Goal: Task Accomplishment & Management: Manage account settings

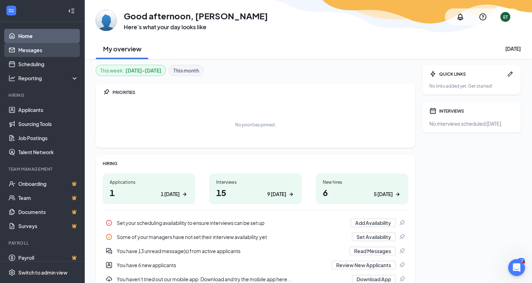
click at [48, 52] on link "Messages" at bounding box center [48, 50] width 60 height 14
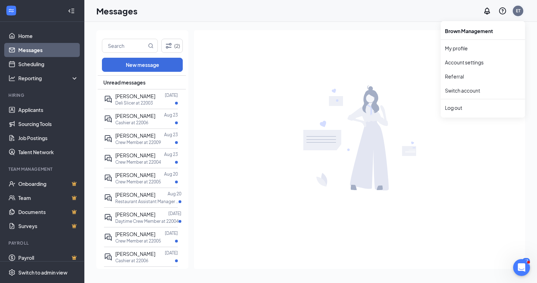
click at [517, 10] on div "ET" at bounding box center [518, 11] width 5 height 6
click at [477, 63] on link "Account settings" at bounding box center [483, 62] width 76 height 7
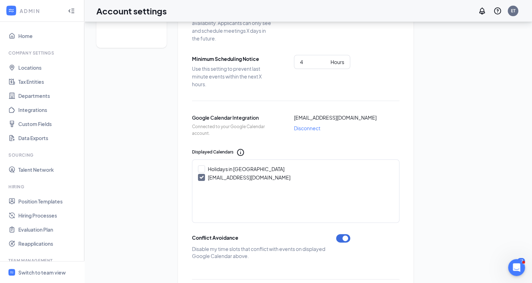
scroll to position [89, 0]
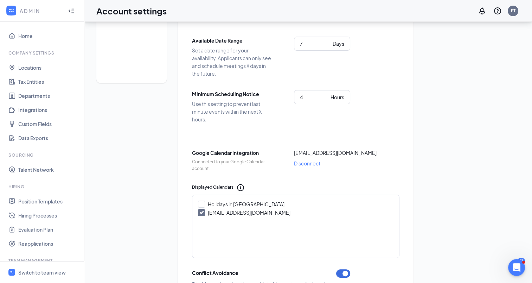
click at [308, 162] on span "Disconnect" at bounding box center [307, 163] width 26 height 8
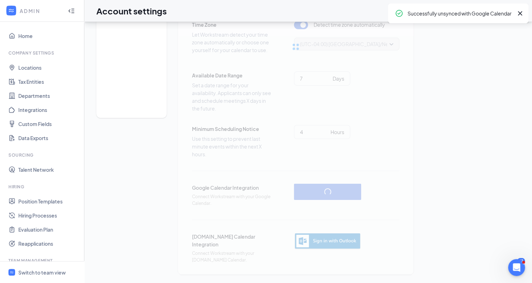
scroll to position [53, 0]
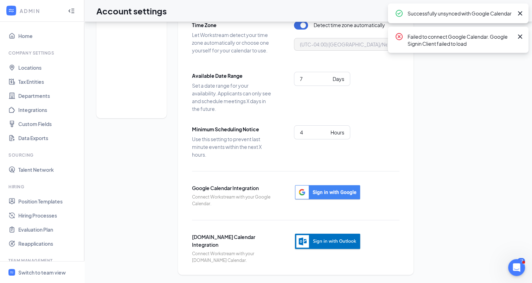
click at [520, 37] on icon "Cross" at bounding box center [520, 36] width 4 height 4
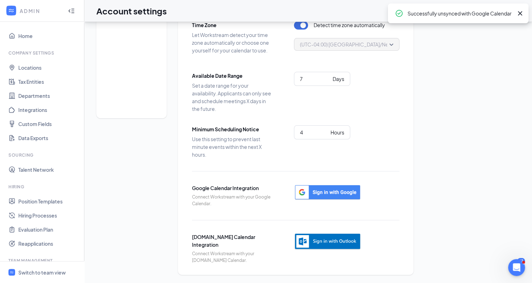
click at [522, 14] on icon "Cross" at bounding box center [520, 13] width 8 height 8
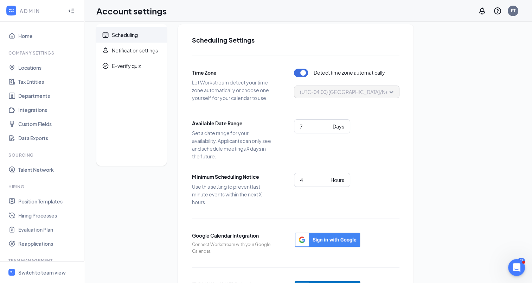
scroll to position [0, 0]
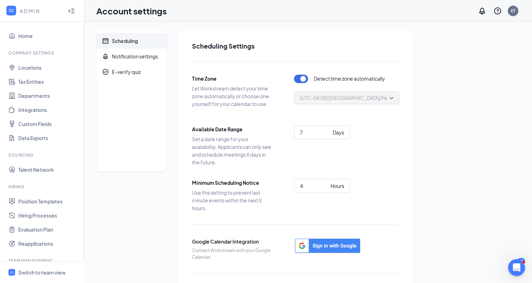
click at [107, 222] on div "Scheduling Notification settings E-verify quiz" at bounding box center [131, 179] width 70 height 298
click at [21, 35] on link "Home" at bounding box center [48, 36] width 60 height 14
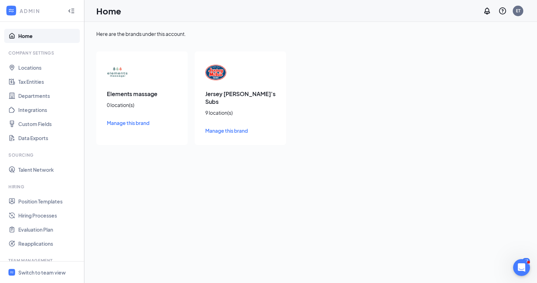
click at [223, 127] on span "Manage this brand" at bounding box center [226, 130] width 43 height 6
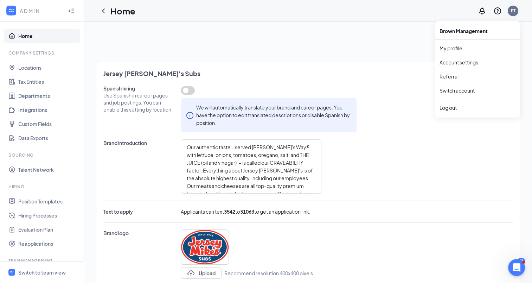
click at [513, 11] on div "ET" at bounding box center [513, 11] width 5 height 6
click at [457, 49] on link "My profile" at bounding box center [478, 48] width 76 height 7
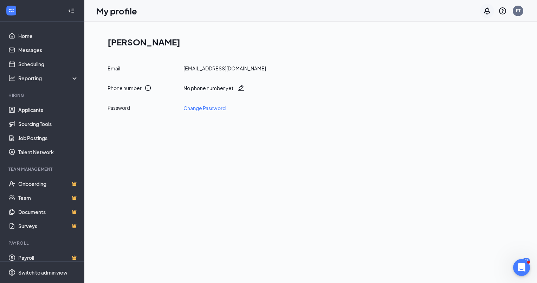
click at [488, 11] on icon "Notifications" at bounding box center [488, 10] width 6 height 7
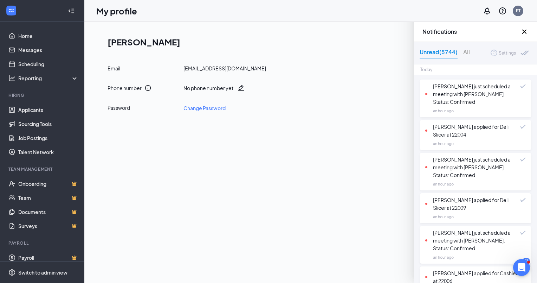
click at [504, 53] on div "Settings" at bounding box center [507, 53] width 17 height 7
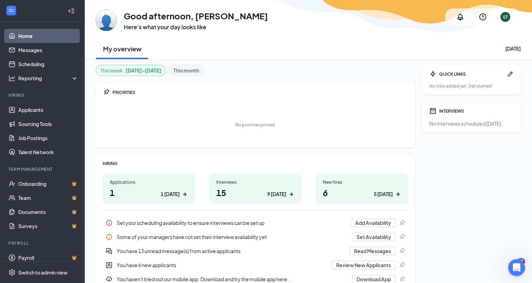
click at [459, 16] on icon "Notifications" at bounding box center [460, 17] width 8 height 8
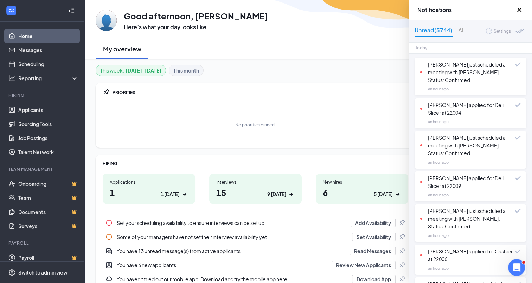
click at [518, 8] on icon "Cross" at bounding box center [519, 10] width 8 height 8
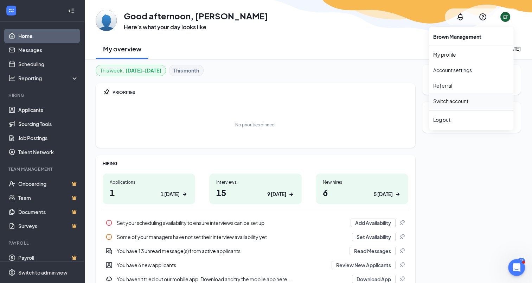
click at [453, 102] on link "Switch account" at bounding box center [450, 101] width 35 height 6
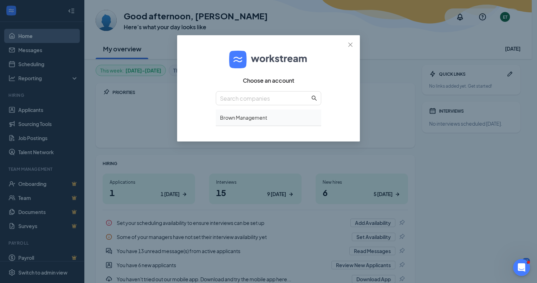
click at [288, 119] on div "Brown Management" at bounding box center [269, 117] width 106 height 17
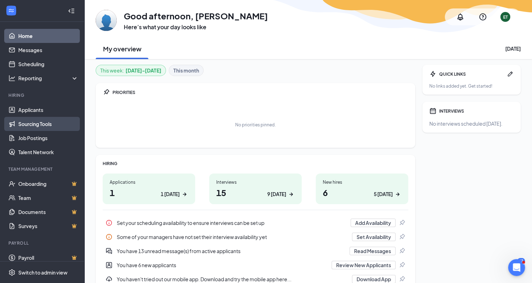
click at [44, 125] on link "Sourcing Tools" at bounding box center [48, 124] width 60 height 14
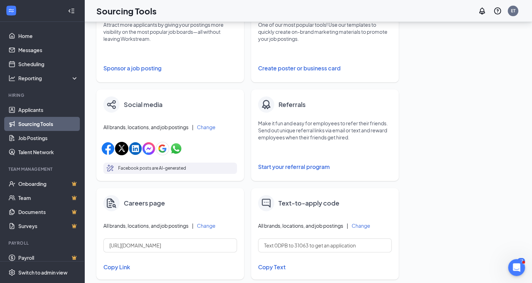
scroll to position [176, 0]
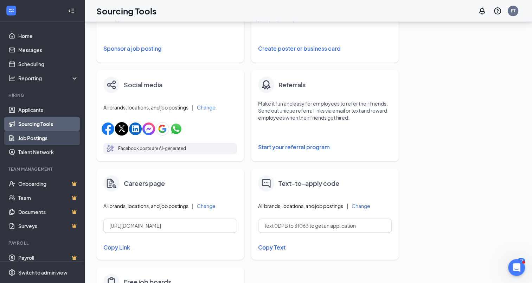
click at [38, 139] on link "Job Postings" at bounding box center [48, 138] width 60 height 14
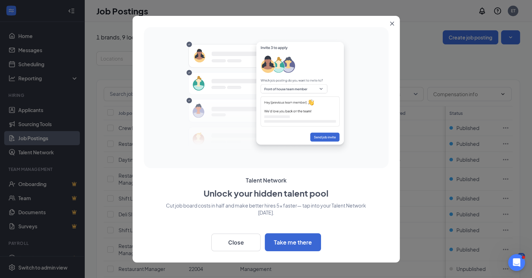
click at [393, 23] on icon "Close" at bounding box center [392, 23] width 4 height 4
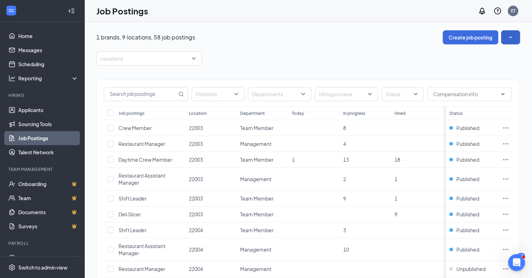
click at [512, 37] on icon "SmallChevronDown" at bounding box center [510, 37] width 3 height 2
click at [514, 37] on icon "SmallChevronUp" at bounding box center [510, 37] width 7 height 7
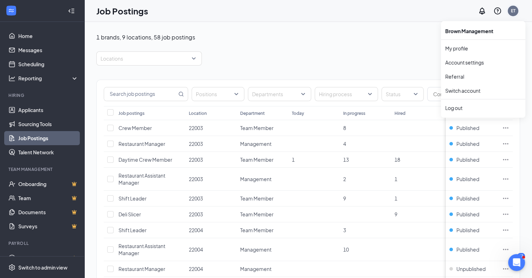
click at [516, 13] on div "ET" at bounding box center [513, 11] width 5 height 6
click at [450, 48] on link "My profile" at bounding box center [483, 48] width 76 height 7
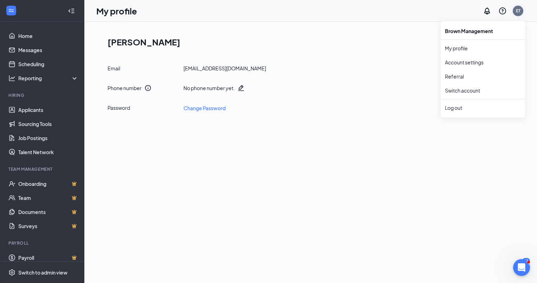
click at [518, 12] on div "ET" at bounding box center [518, 11] width 5 height 6
click at [471, 60] on link "Account settings" at bounding box center [483, 62] width 76 height 7
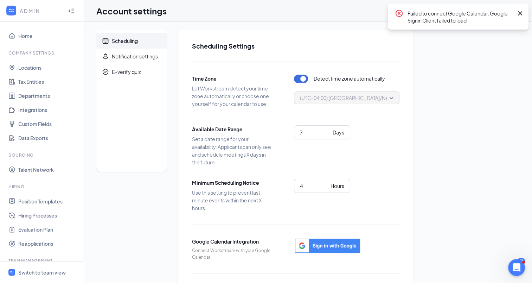
click at [521, 13] on icon "Cross" at bounding box center [520, 13] width 8 height 8
click at [131, 57] on div "Notification settings" at bounding box center [135, 56] width 46 height 7
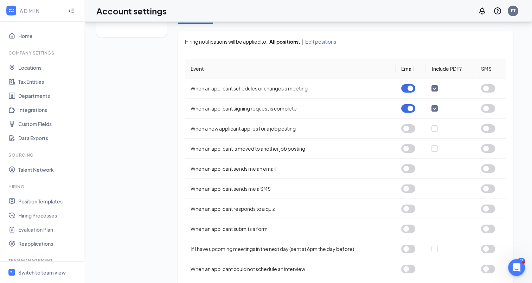
scroll to position [141, 0]
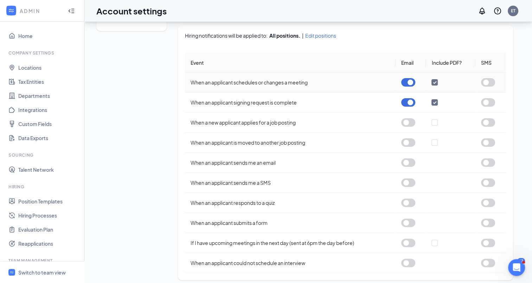
click at [410, 83] on button "button" at bounding box center [408, 82] width 14 height 8
click at [414, 104] on button "button" at bounding box center [408, 102] width 14 height 8
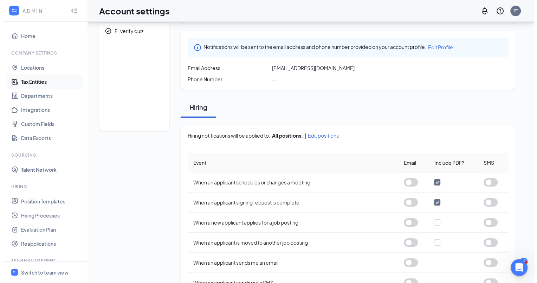
scroll to position [0, 0]
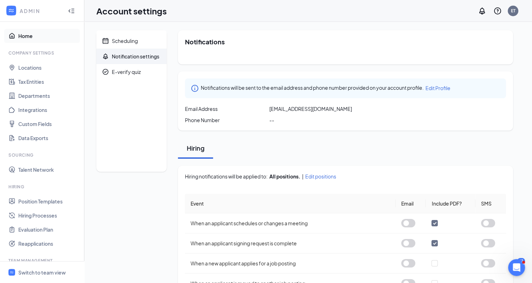
click at [27, 37] on link "Home" at bounding box center [48, 36] width 60 height 14
